Goal: Information Seeking & Learning: Find specific fact

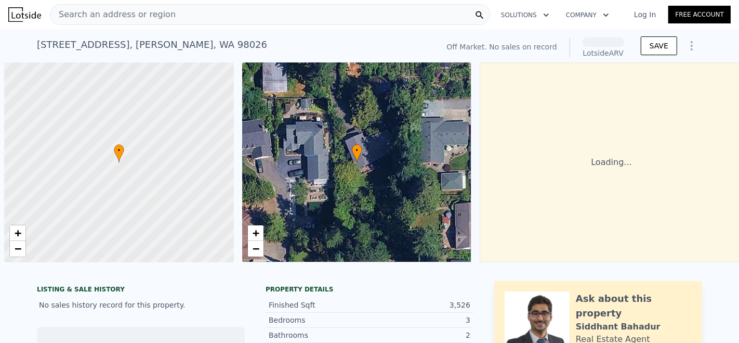
scroll to position [0, 4]
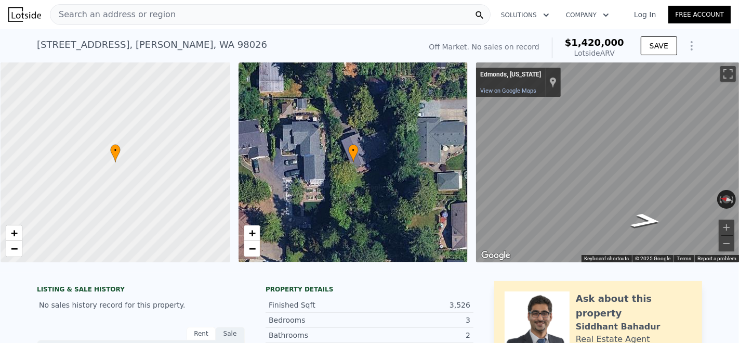
click at [334, 164] on div "• + −" at bounding box center [354, 162] width 230 height 200
click at [349, 173] on div "• + −" at bounding box center [354, 162] width 230 height 200
click at [356, 160] on icon at bounding box center [353, 153] width 10 height 18
click at [246, 234] on link "+" at bounding box center [252, 233] width 16 height 16
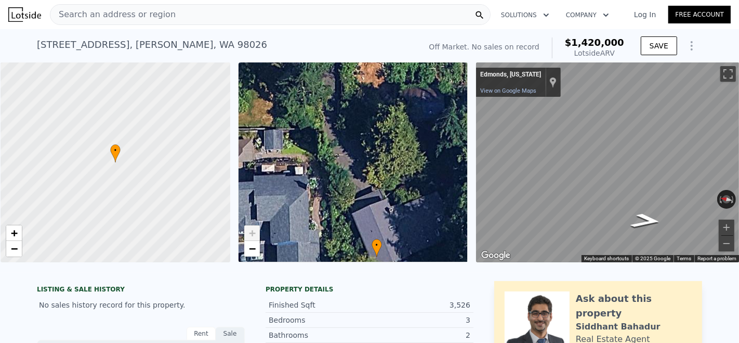
drag, startPoint x: 353, startPoint y: 156, endPoint x: 379, endPoint y: 260, distance: 107.5
click at [379, 257] on icon at bounding box center [376, 248] width 9 height 18
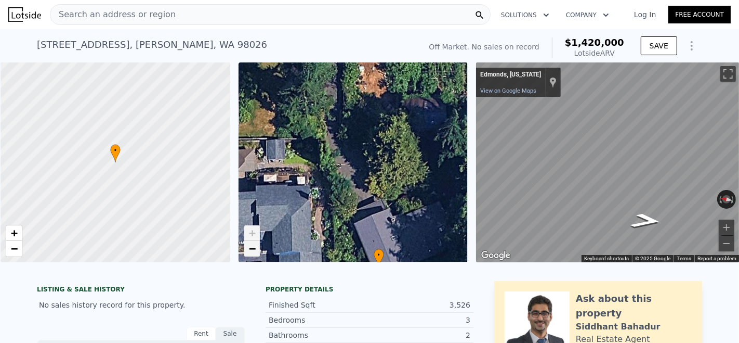
click at [257, 247] on link "−" at bounding box center [252, 249] width 16 height 16
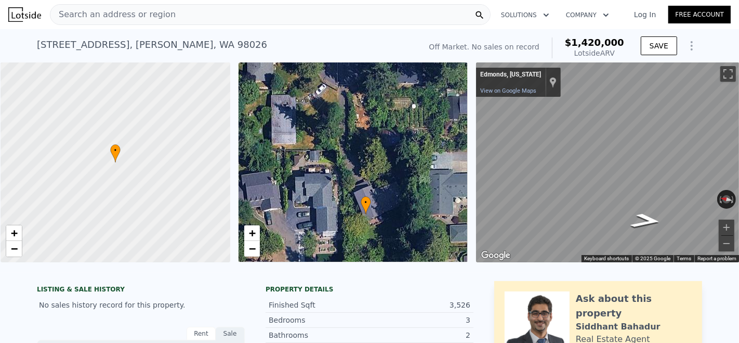
scroll to position [18, 0]
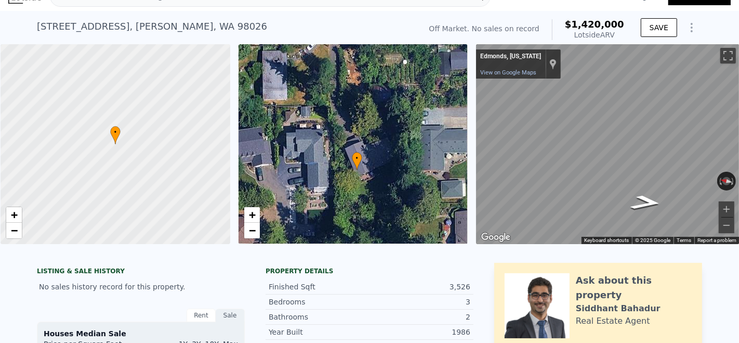
drag, startPoint x: 342, startPoint y: 198, endPoint x: 327, endPoint y: 148, distance: 52.0
click at [327, 148] on div "• + −" at bounding box center [354, 144] width 230 height 200
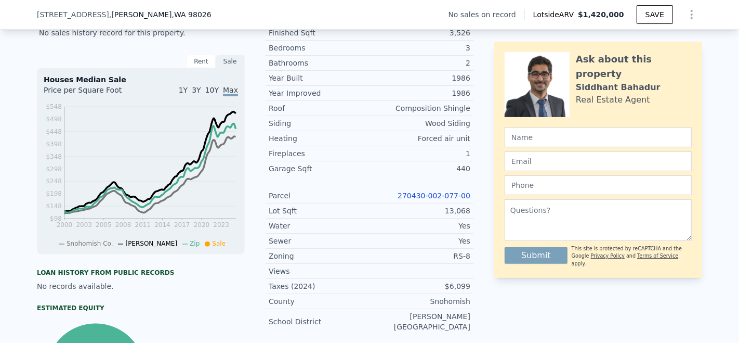
scroll to position [291, 0]
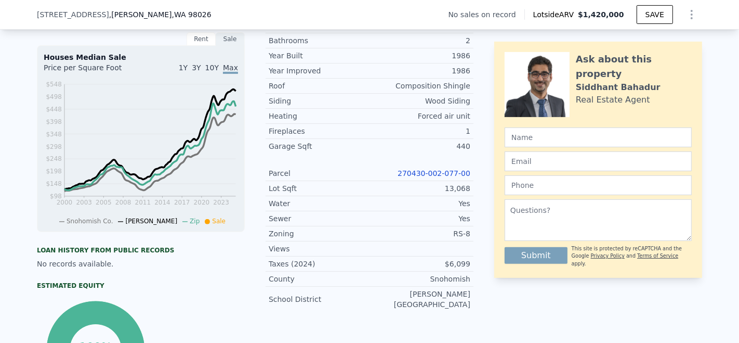
click at [280, 198] on div "Water" at bounding box center [319, 203] width 101 height 10
click at [285, 213] on div "Sewer" at bounding box center [319, 218] width 101 height 10
click at [466, 216] on div "Yes" at bounding box center [420, 218] width 101 height 10
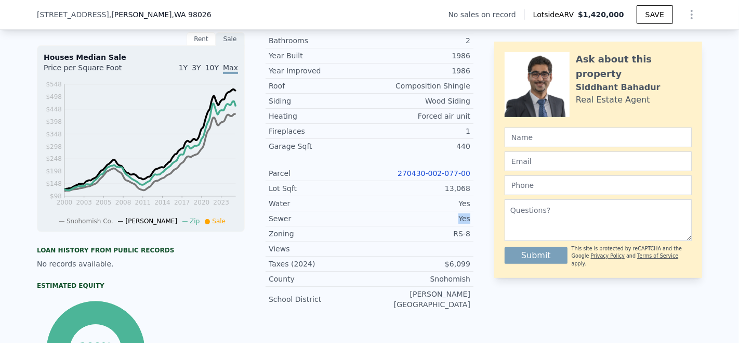
click at [466, 216] on div "Yes" at bounding box center [420, 218] width 101 height 10
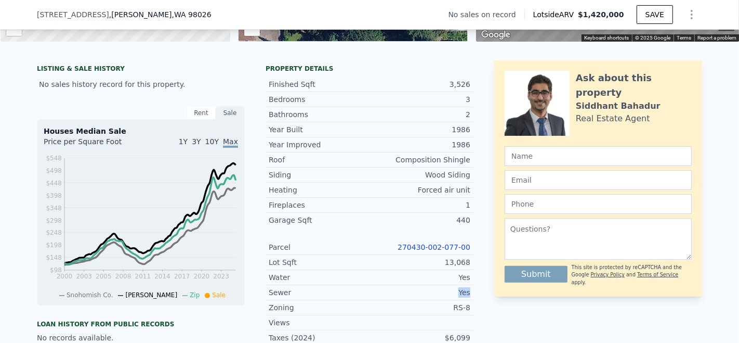
scroll to position [8, 0]
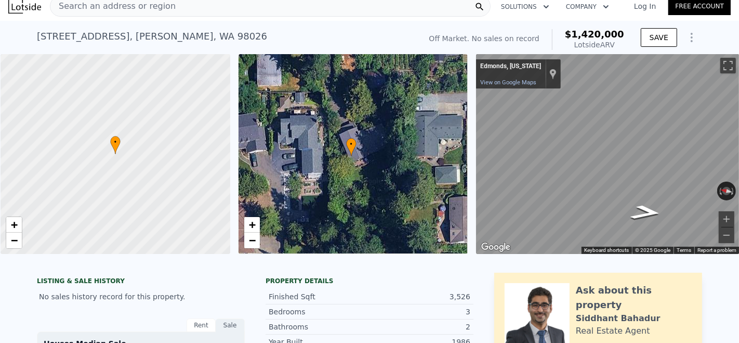
click at [162, 35] on div "[STREET_ADDRESS][PERSON_NAME]" at bounding box center [152, 36] width 230 height 15
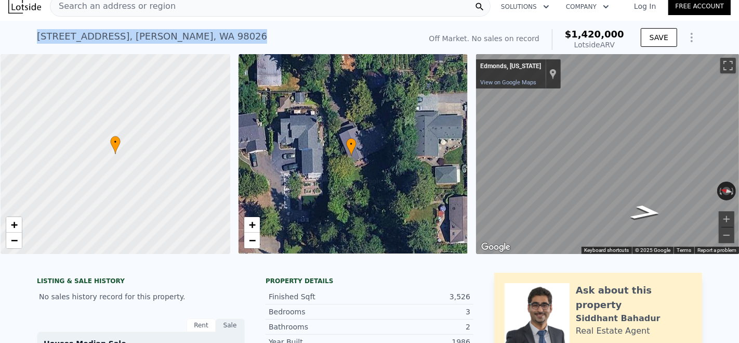
copy div "[STREET_ADDRESS][PERSON_NAME] No sales on record (~ARV $1.420m )"
